Goal: Obtain resource: Obtain resource

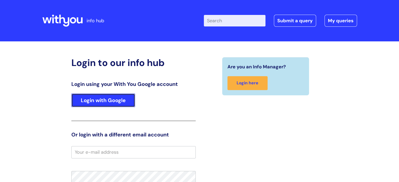
click at [125, 103] on link "Login with Google" at bounding box center [103, 101] width 64 height 14
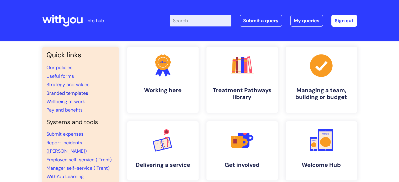
click at [69, 94] on link "Branded templates" at bounding box center [67, 93] width 42 height 6
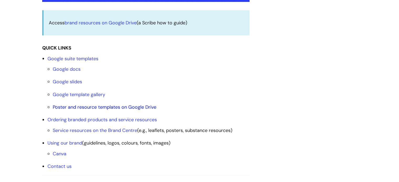
scroll to position [157, 0]
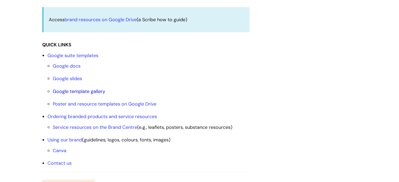
click at [96, 91] on link "Google template gallery" at bounding box center [79, 91] width 52 height 6
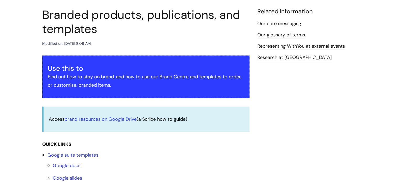
scroll to position [53, 0]
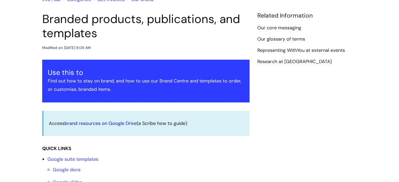
click at [106, 125] on link "brand resources on Google Drive" at bounding box center [100, 123] width 72 height 6
